Goal: Navigation & Orientation: Find specific page/section

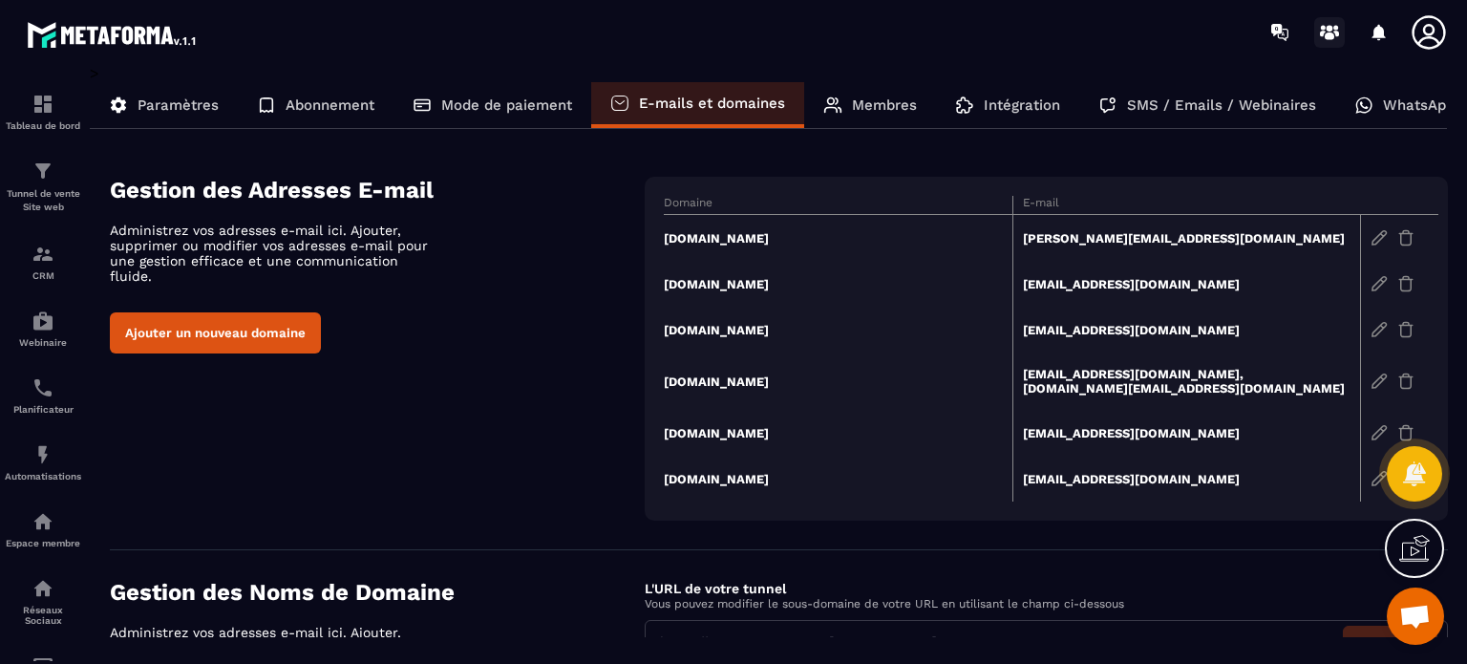
click at [1326, 32] on icon at bounding box center [1329, 32] width 31 height 31
click at [30, 406] on p "Planificateur" at bounding box center [43, 409] width 76 height 11
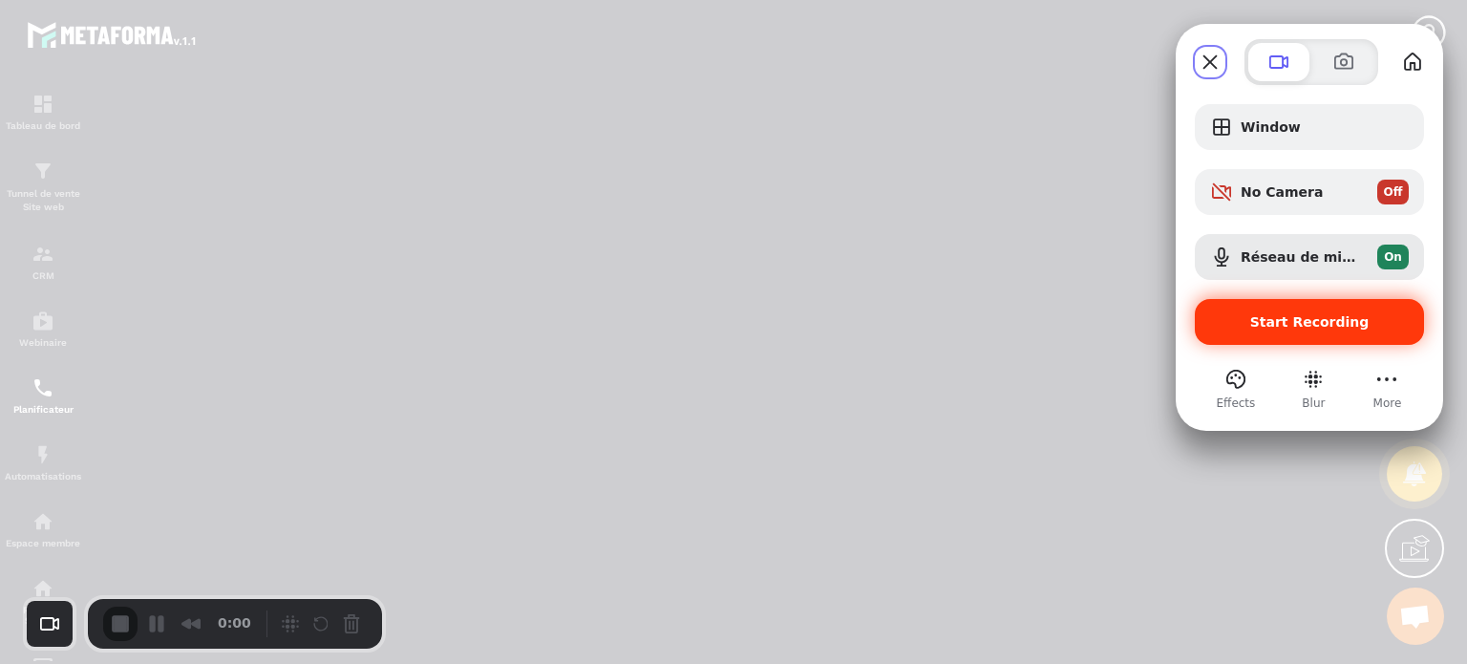
click at [1289, 329] on span "Start Recording" at bounding box center [1309, 321] width 119 height 15
click at [1260, 314] on span "Start Recording" at bounding box center [1309, 321] width 119 height 15
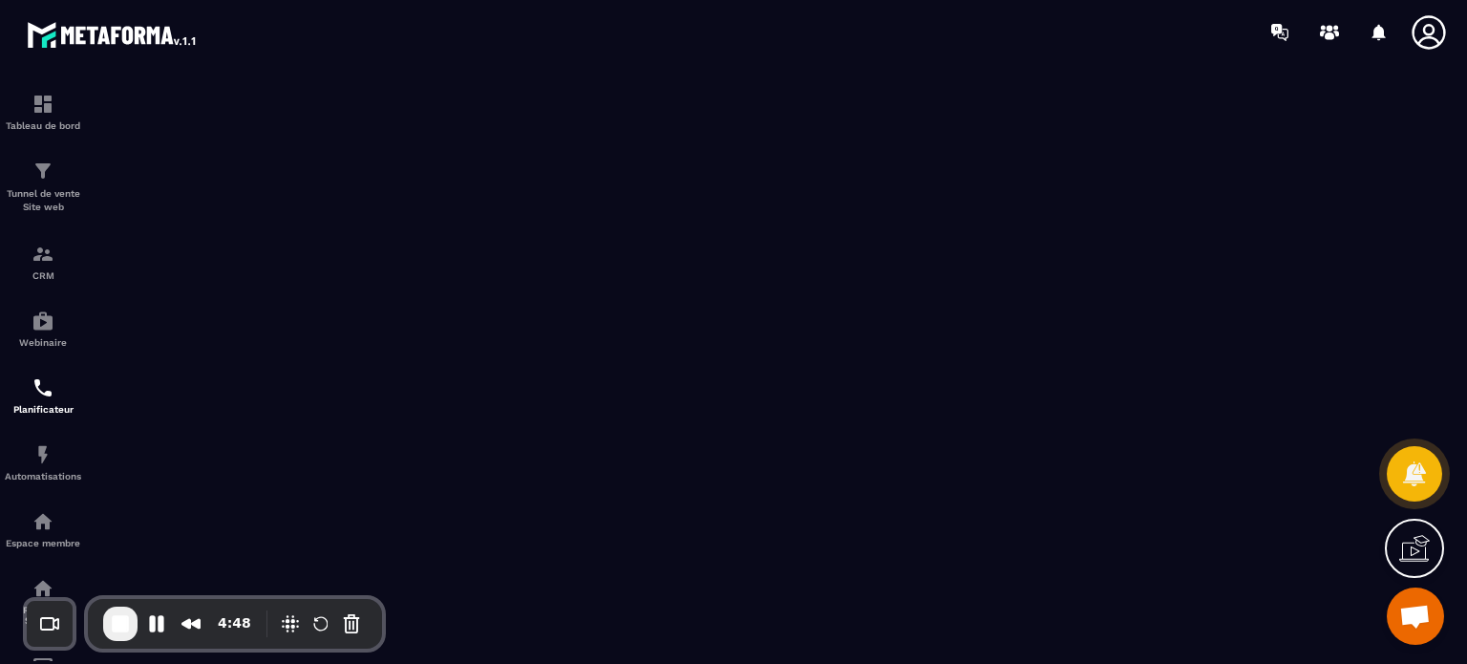
click at [1437, 33] on icon at bounding box center [1429, 32] width 38 height 38
click at [120, 627] on span "End Recording" at bounding box center [120, 623] width 23 height 23
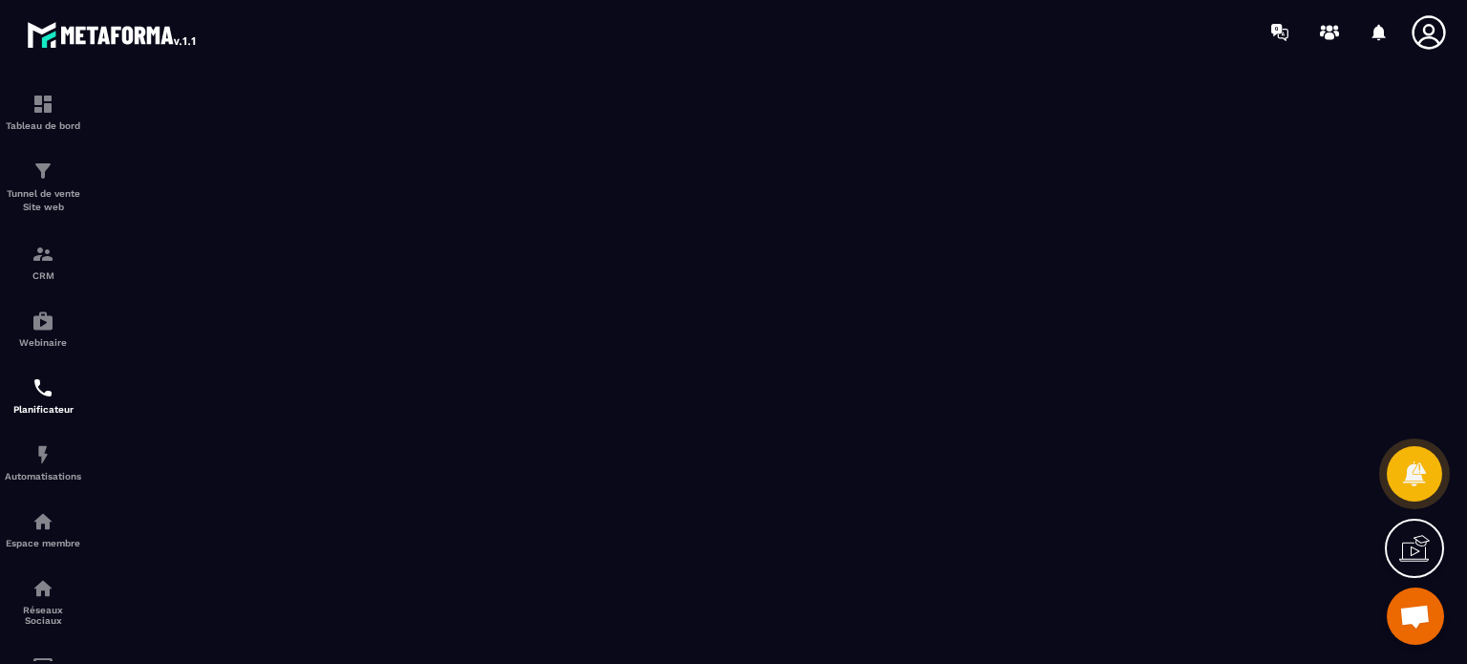
click at [1437, 25] on icon at bounding box center [1429, 32] width 38 height 38
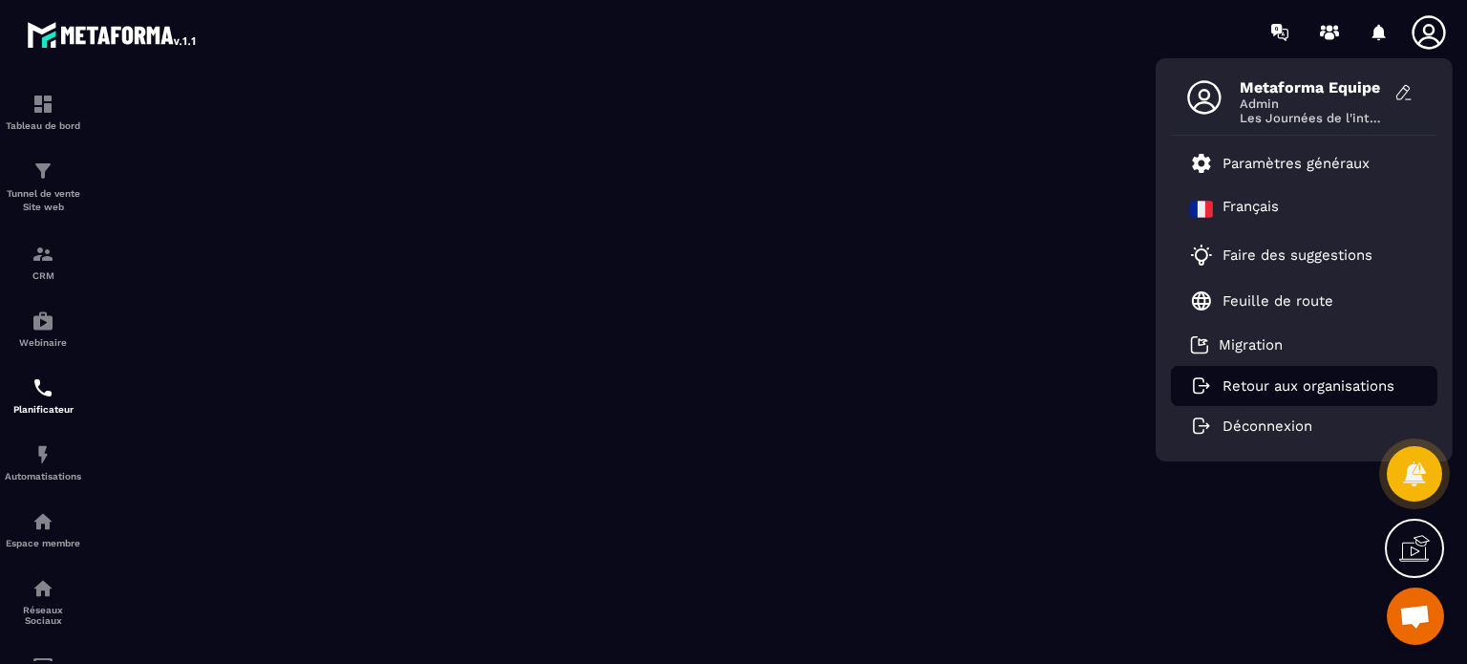
click at [1320, 390] on p "Retour aux organisations" at bounding box center [1309, 385] width 172 height 17
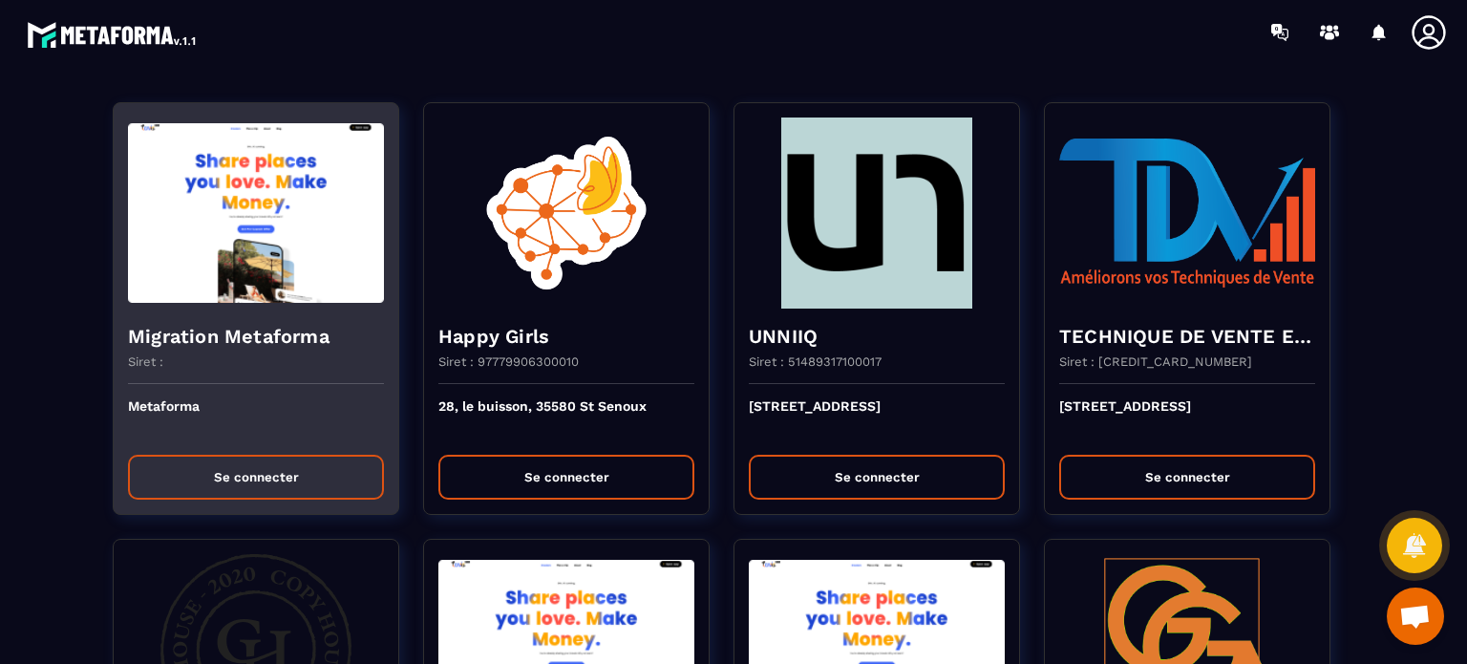
click at [254, 486] on button "Se connecter" at bounding box center [256, 477] width 256 height 45
